Goal: Find contact information: Find contact information

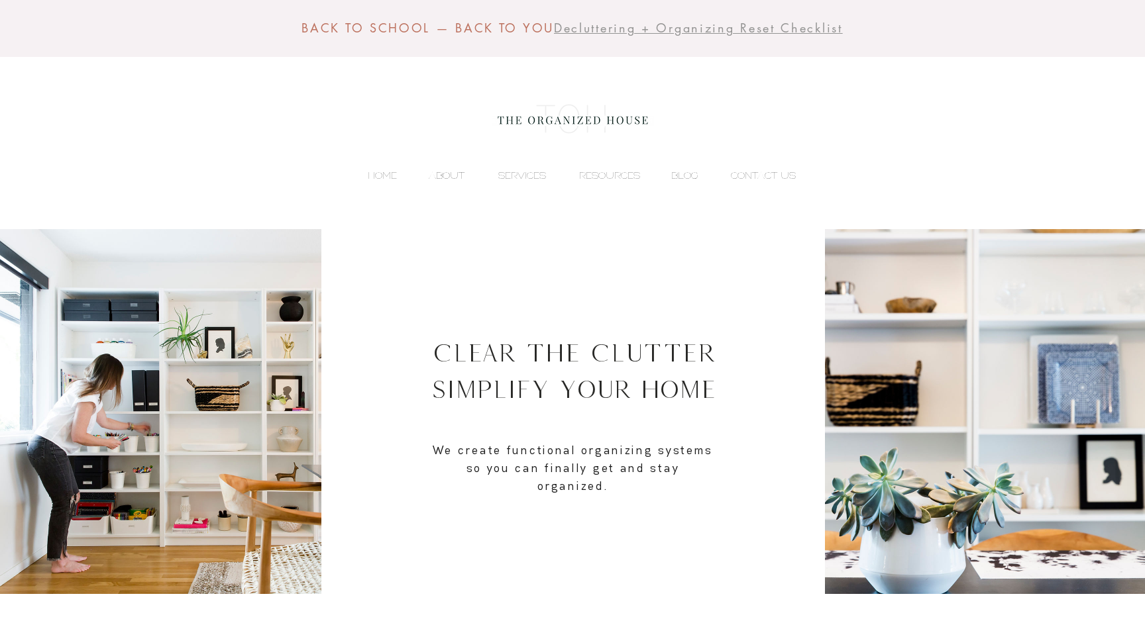
click at [447, 178] on p "ABOUT" at bounding box center [446, 176] width 49 height 20
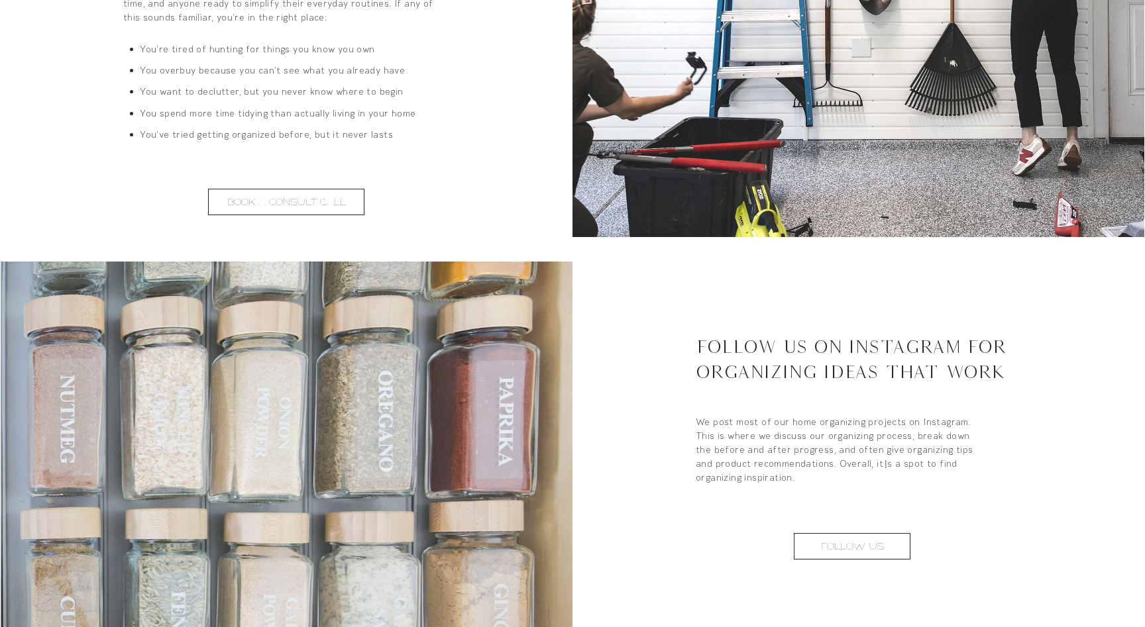
scroll to position [2551, 0]
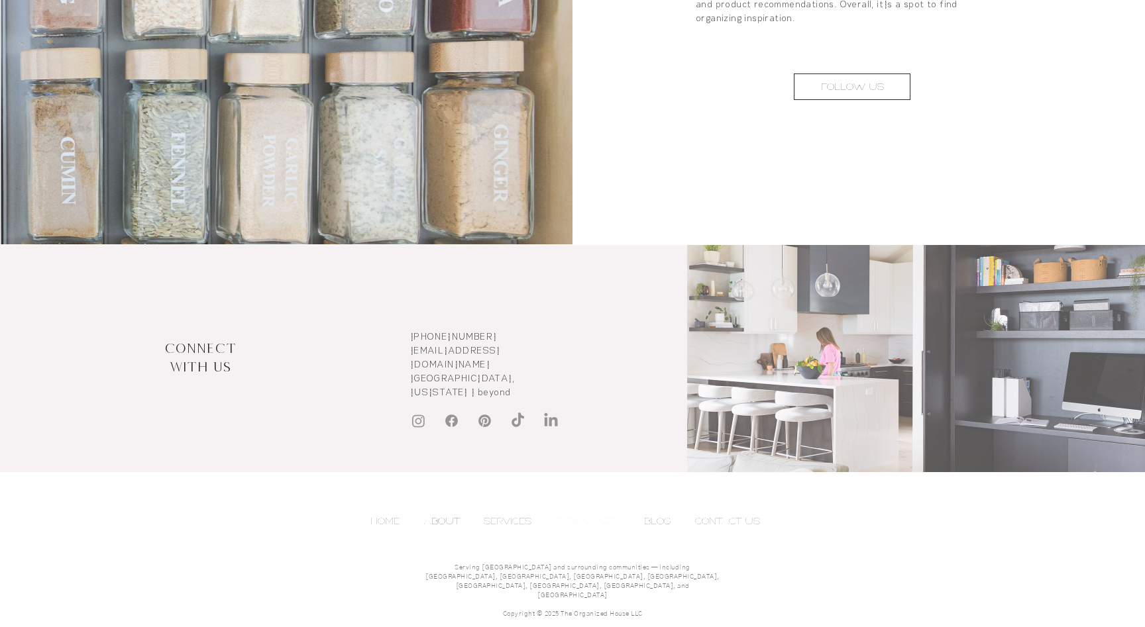
click at [587, 512] on p "RESOURCES" at bounding box center [588, 522] width 74 height 20
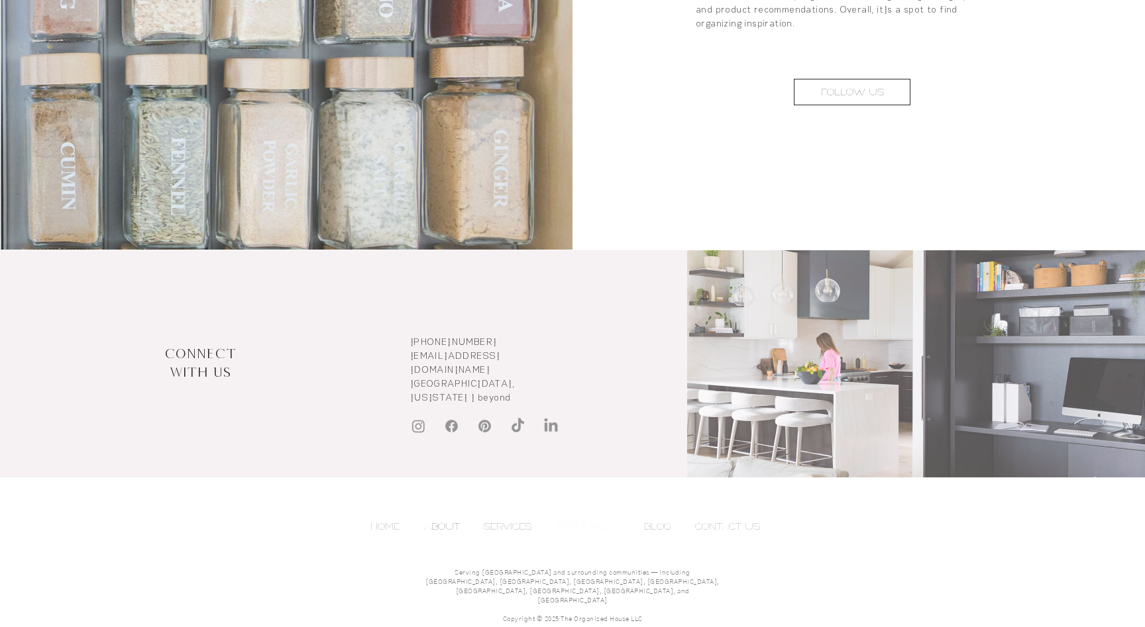
scroll to position [2537, 0]
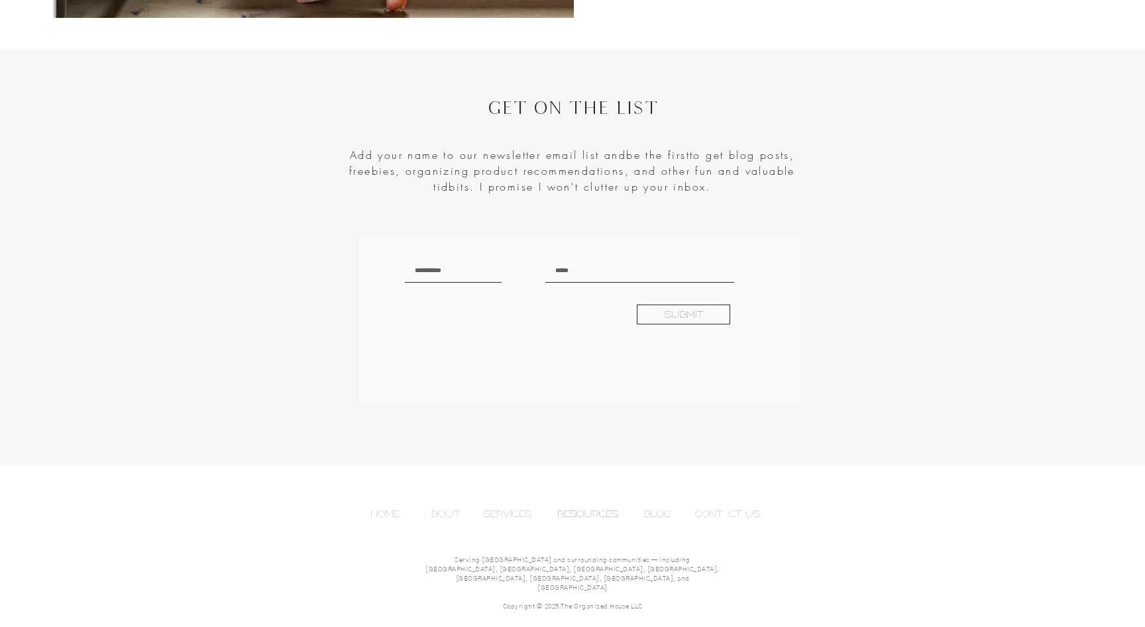
scroll to position [3020, 0]
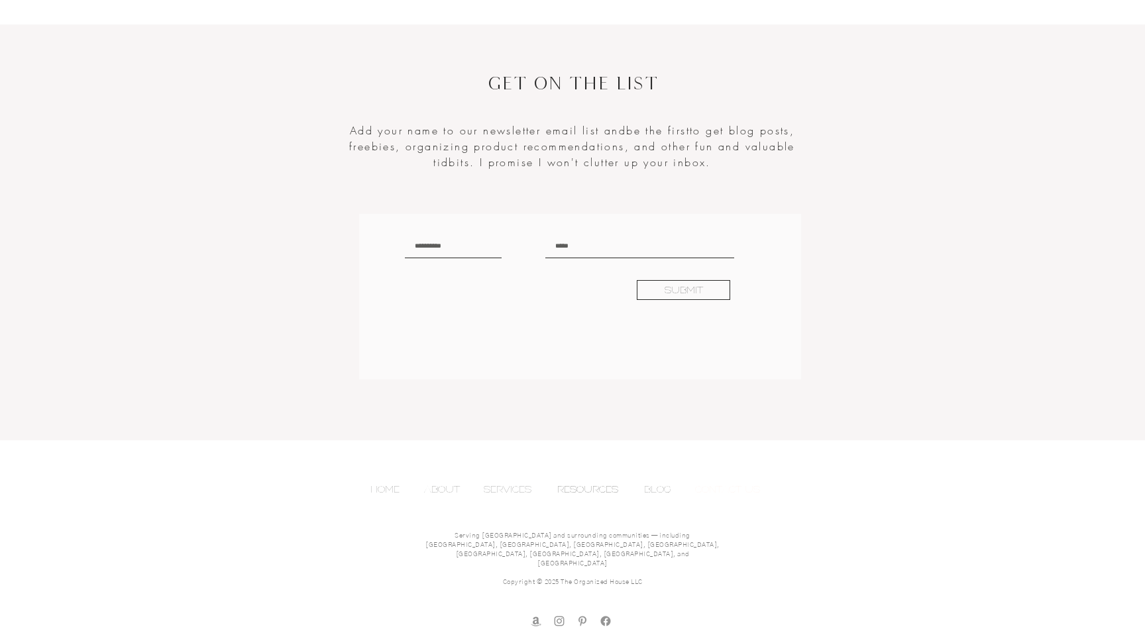
click at [717, 488] on p "CONTACT US" at bounding box center [727, 490] width 78 height 20
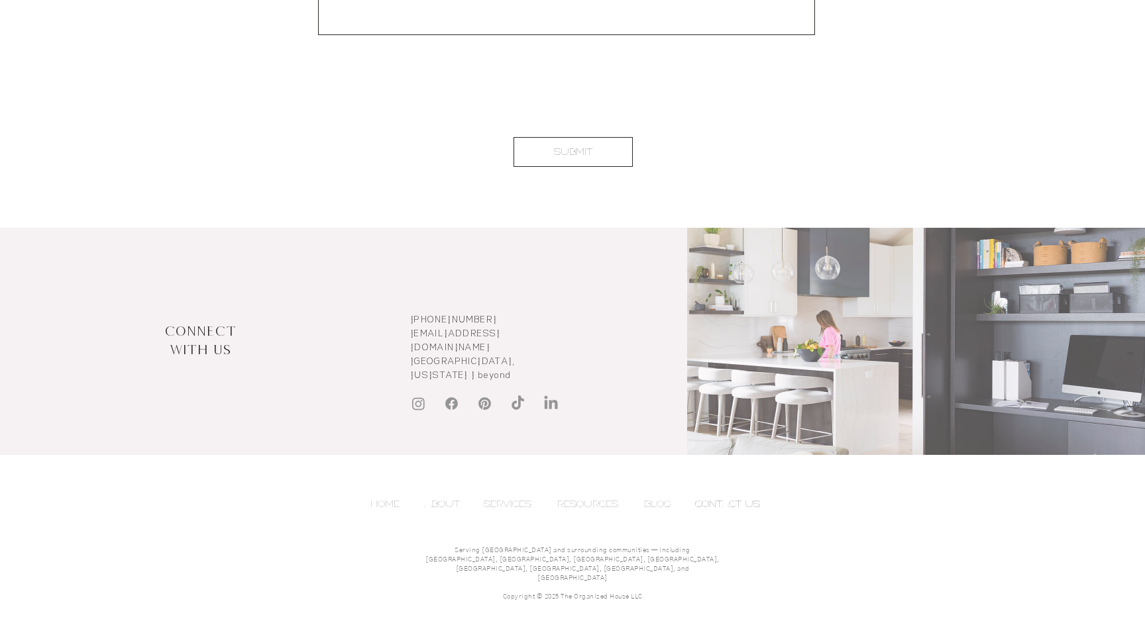
scroll to position [1016, 0]
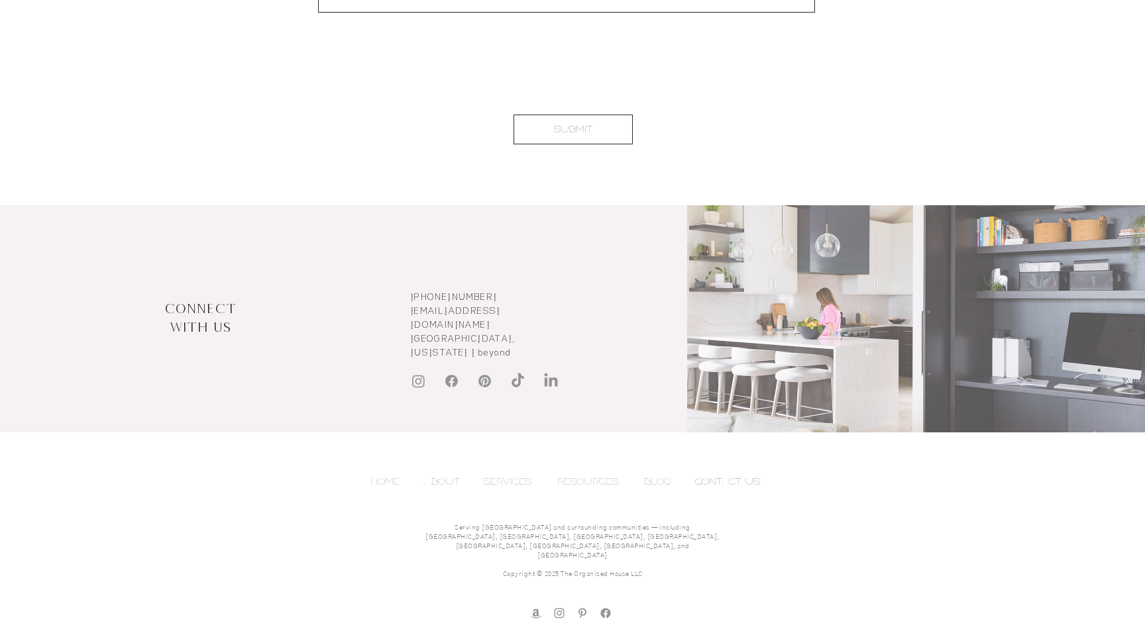
click at [419, 373] on img "Instagram" at bounding box center [418, 381] width 17 height 17
